Goal: Task Accomplishment & Management: Use online tool/utility

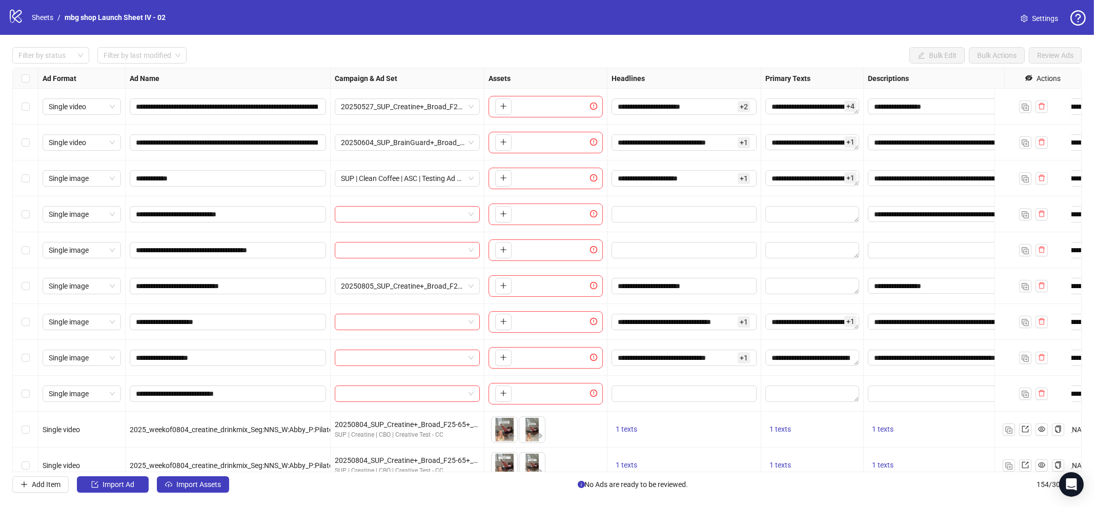
click at [572, 279] on div "To pick up a draggable item, press the space bar. While dragging, use the arrow…" at bounding box center [545, 286] width 114 height 22
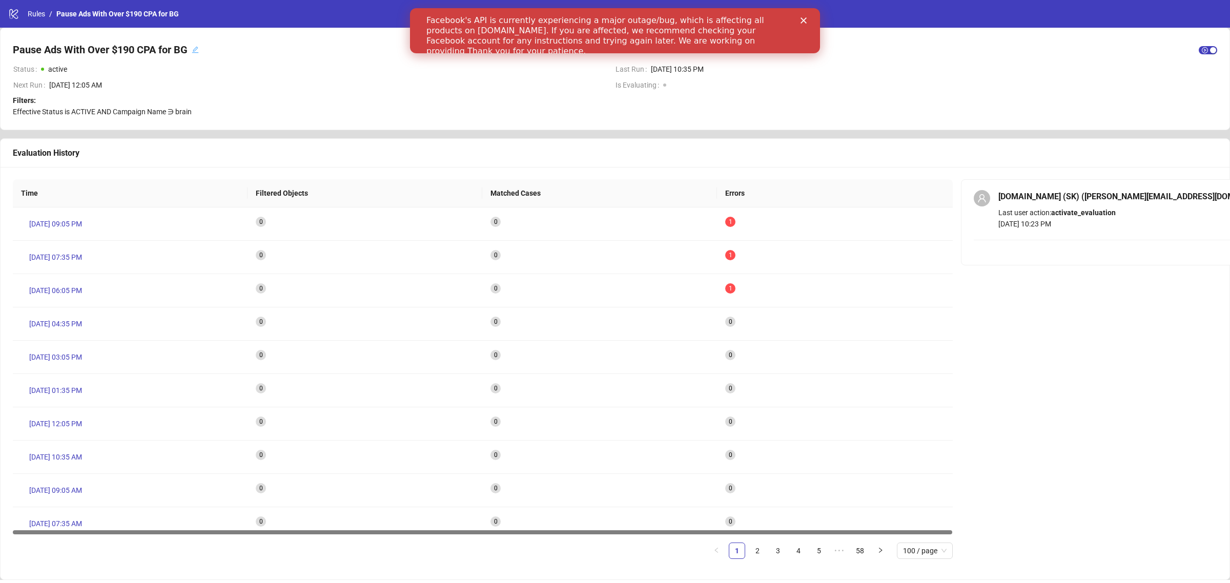
scroll to position [5, 0]
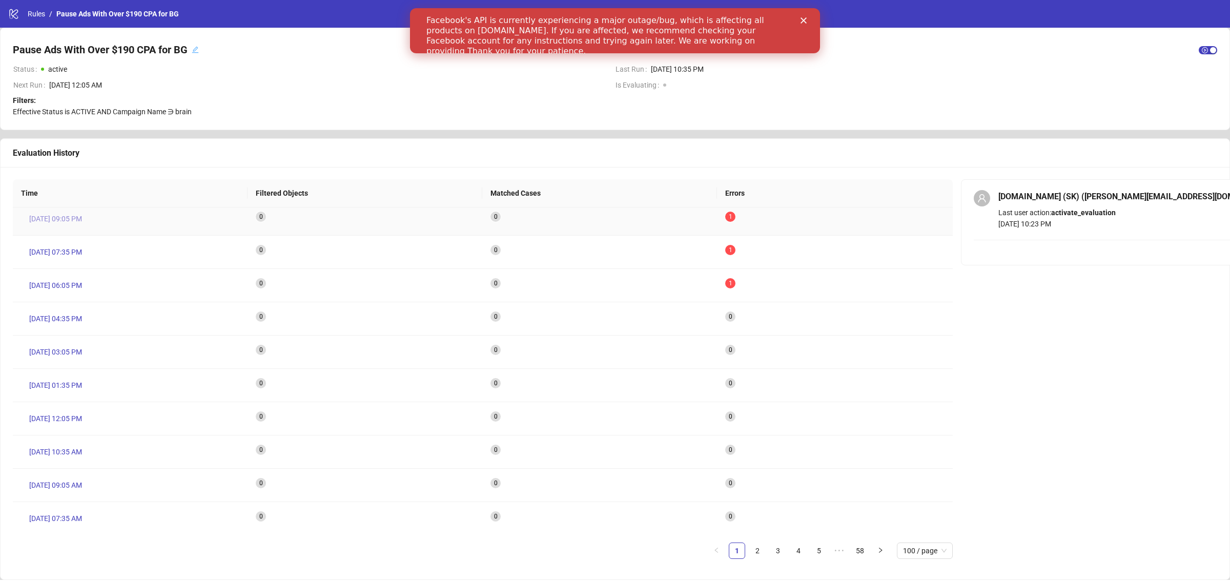
click at [70, 216] on span "[DATE] 09:05 PM" at bounding box center [55, 218] width 53 height 11
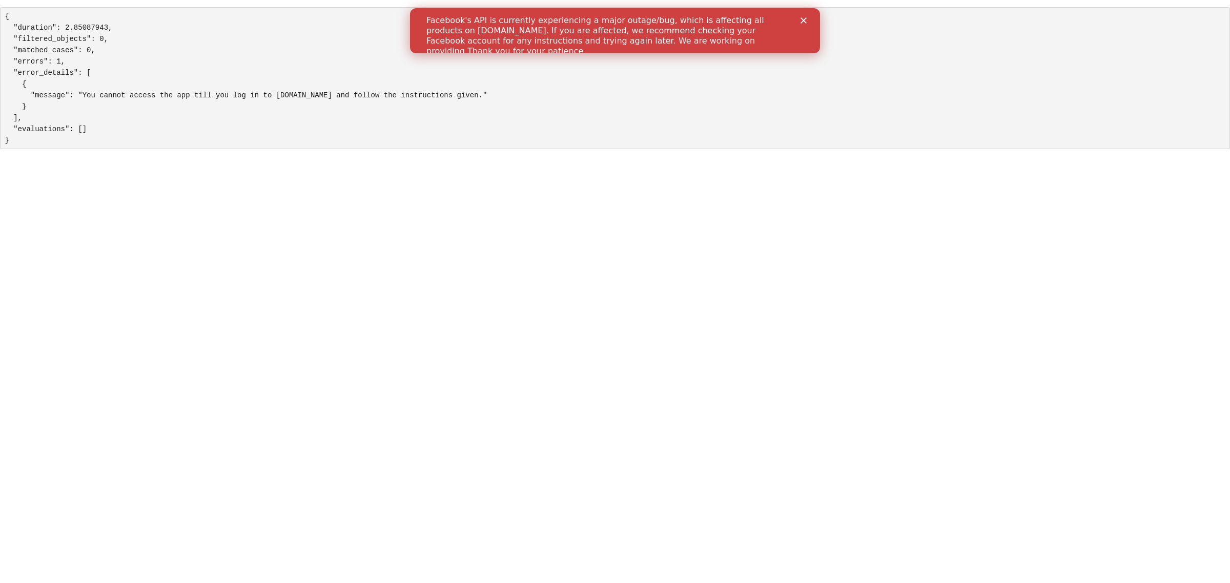
click at [806, 22] on icon "Close" at bounding box center [803, 20] width 6 height 6
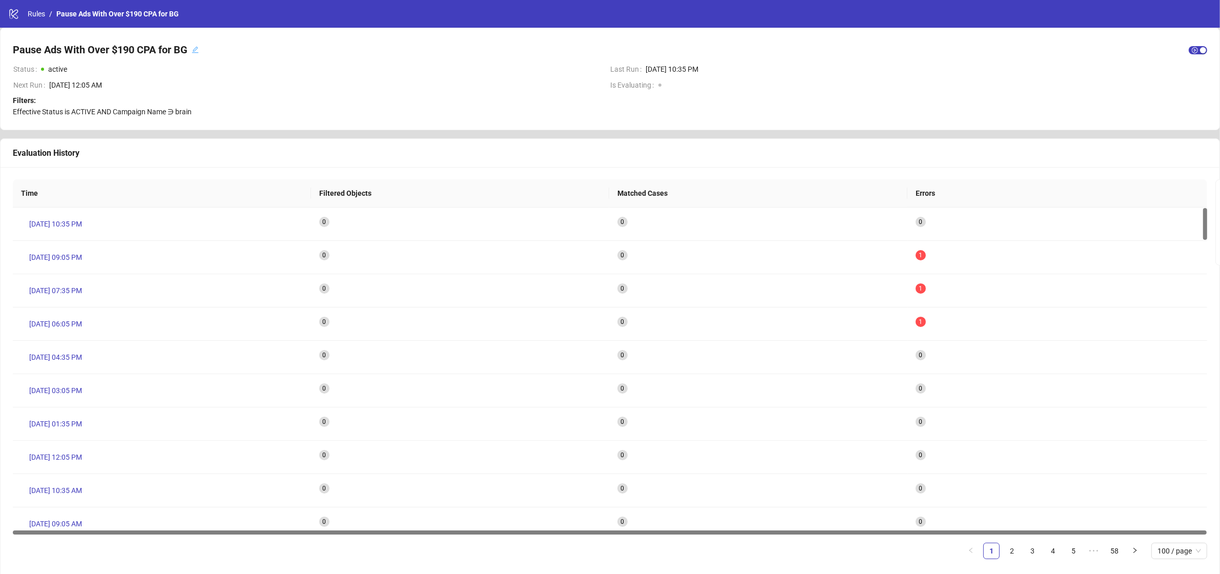
scroll to position [5, 0]
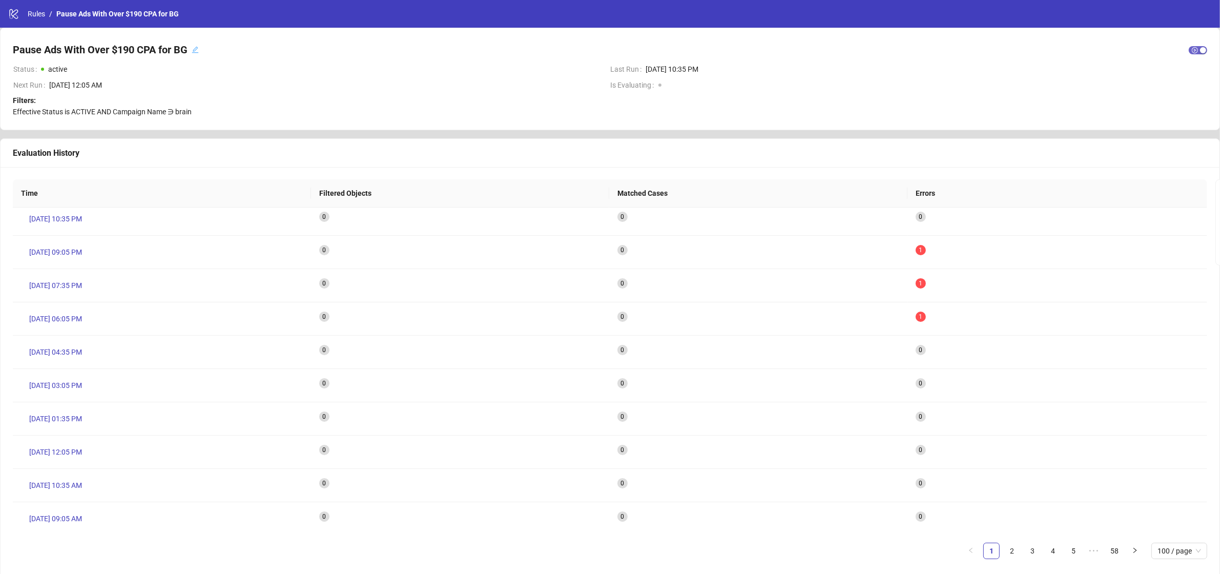
click at [1194, 49] on span "button" at bounding box center [1198, 50] width 18 height 8
click at [170, 111] on span "Effective Status is ACTIVE AND Campaign Name ∋ brain" at bounding box center [102, 112] width 179 height 8
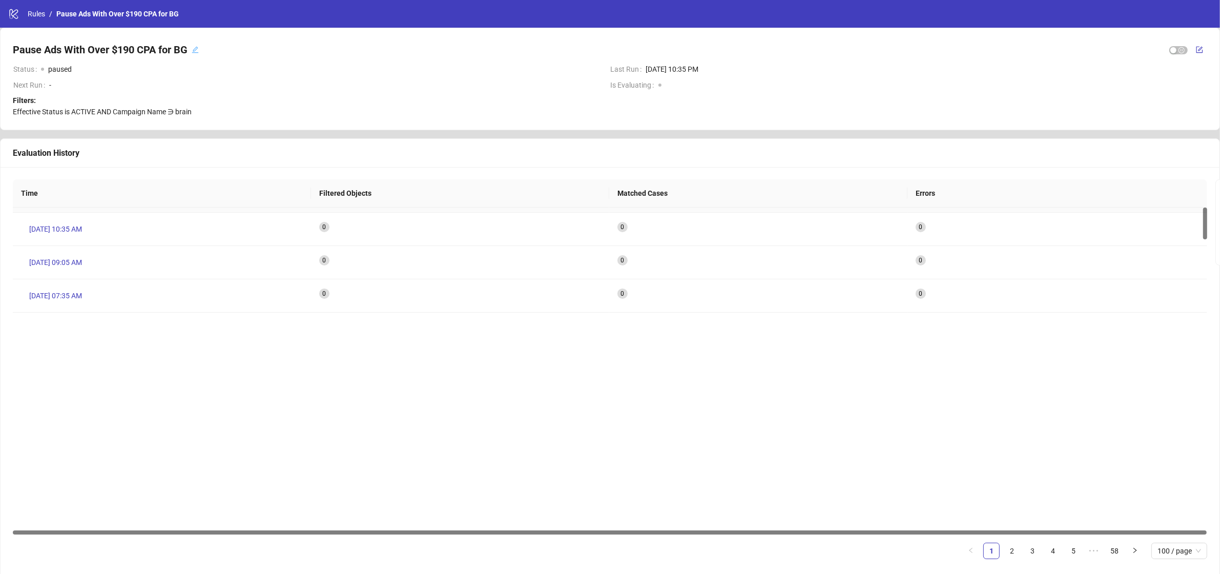
scroll to position [0, 0]
